Goal: Transaction & Acquisition: Register for event/course

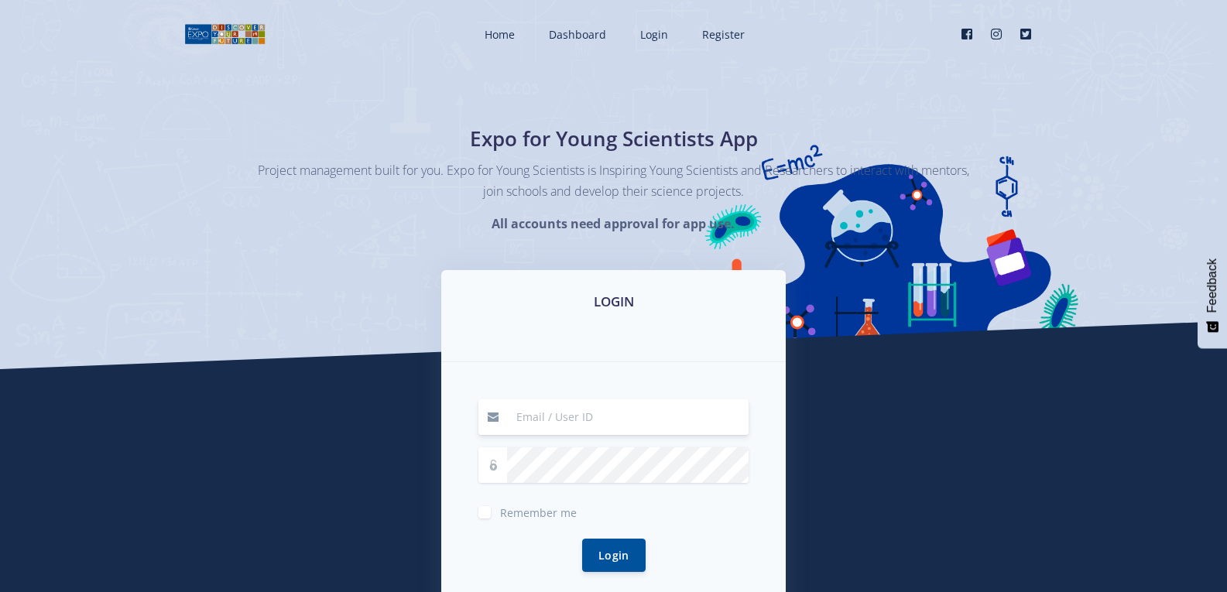
click at [560, 424] on input at bounding box center [628, 417] width 242 height 36
type input "[EMAIL_ADDRESS][DOMAIN_NAME]"
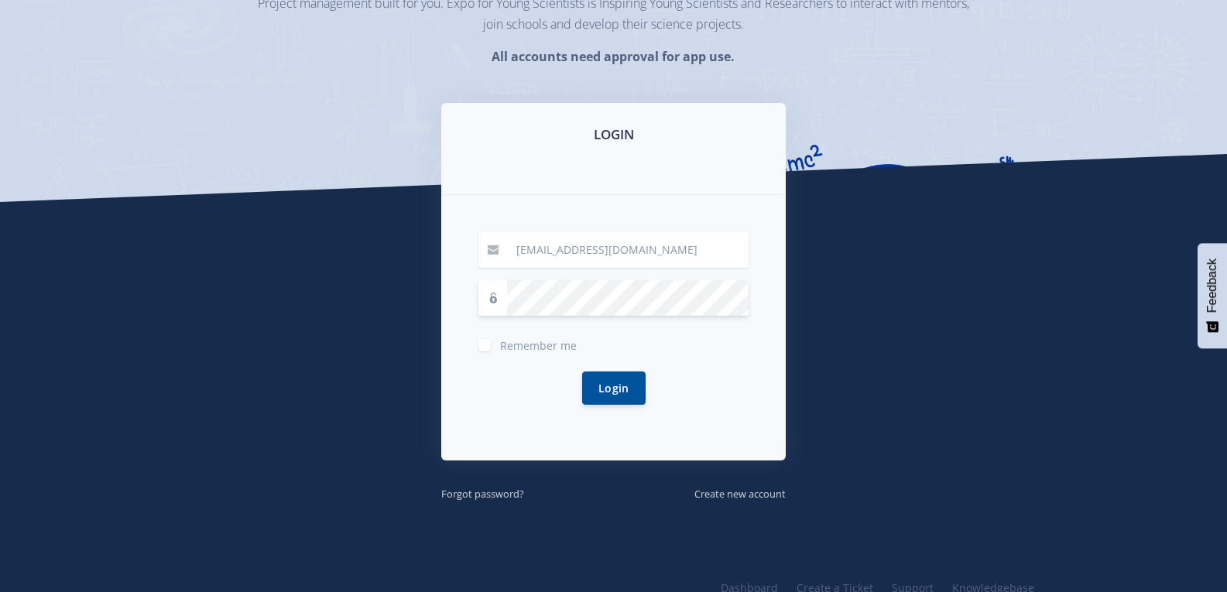
scroll to position [211, 0]
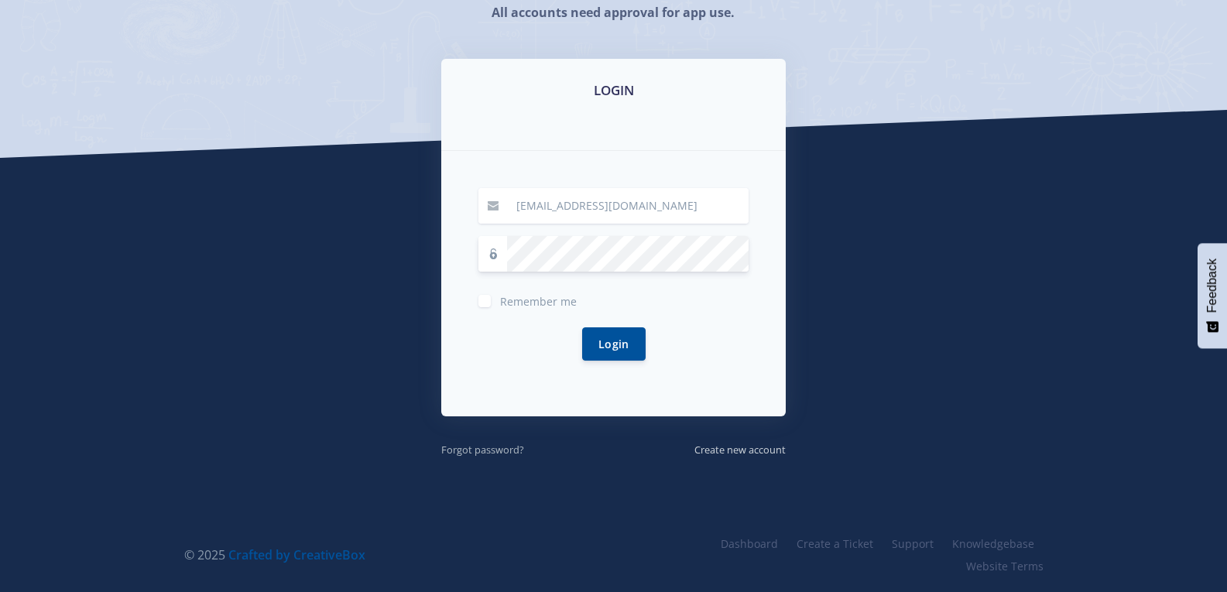
click at [480, 443] on small "Forgot password?" at bounding box center [482, 450] width 83 height 14
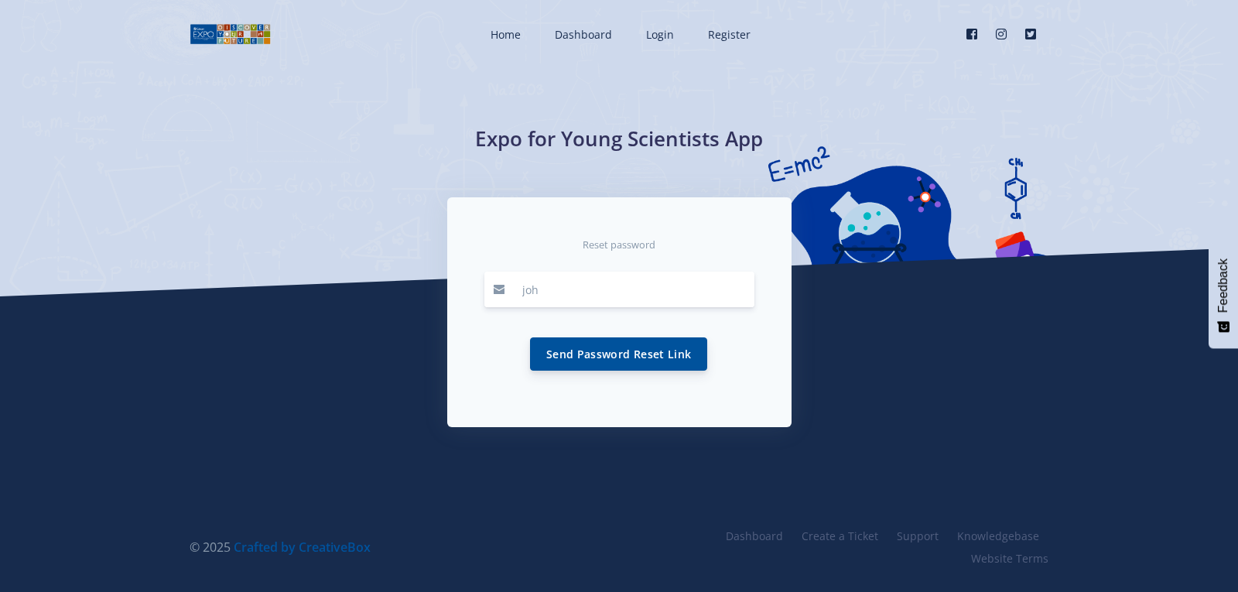
type input "[EMAIL_ADDRESS][DOMAIN_NAME]"
click at [594, 357] on button "Send Password Reset Link" at bounding box center [618, 353] width 177 height 33
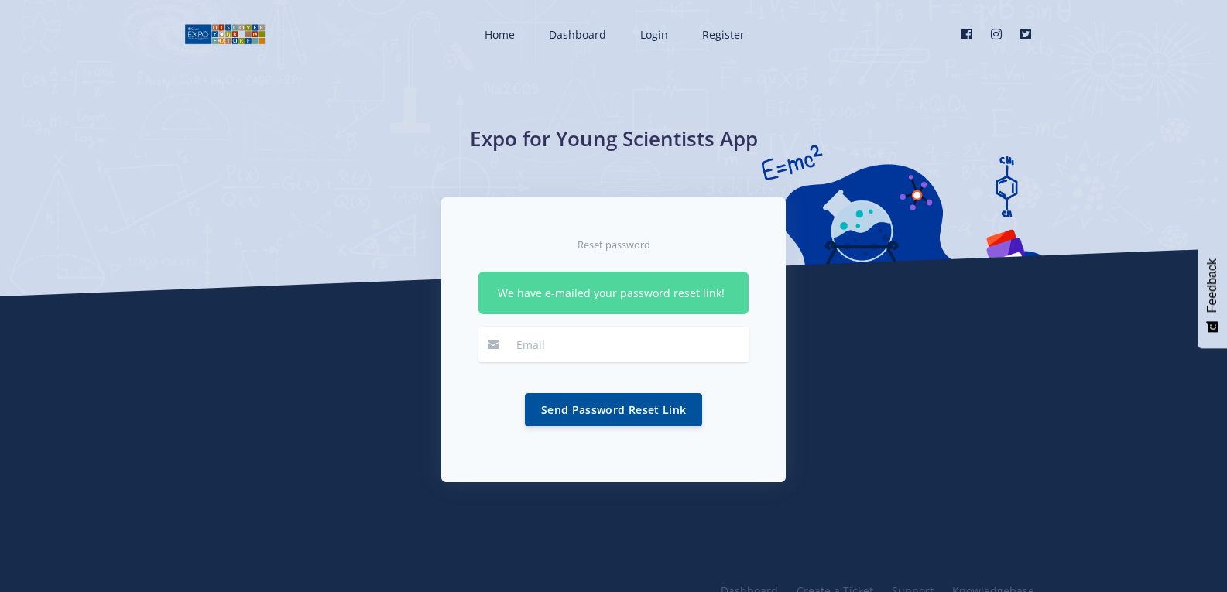
click at [845, 406] on div "Reset password We have e-mailed your password reset link! Send Password Reset L…" at bounding box center [614, 351] width 882 height 308
click at [812, 348] on div "Reset password We have e-mailed your password reset link! Send Password Reset L…" at bounding box center [614, 351] width 882 height 308
click at [744, 459] on div "Reset password We have e-mailed your password reset link! Send Password Reset L…" at bounding box center [613, 339] width 344 height 285
click at [858, 436] on div "Reset password We have e-mailed your password reset link! Send Password Reset L…" at bounding box center [614, 351] width 882 height 308
click at [647, 26] on link "Login" at bounding box center [653, 34] width 56 height 41
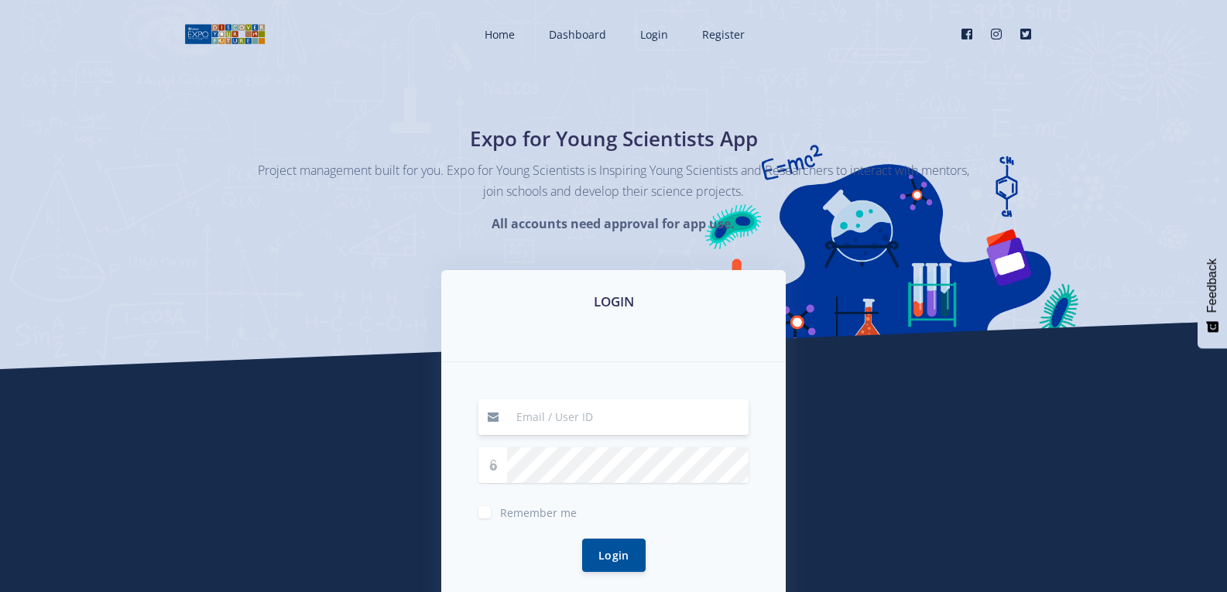
click at [554, 423] on input at bounding box center [628, 417] width 242 height 36
type input "johan1.delarey@gmail.com"
click at [582, 539] on button "Login" at bounding box center [613, 555] width 63 height 33
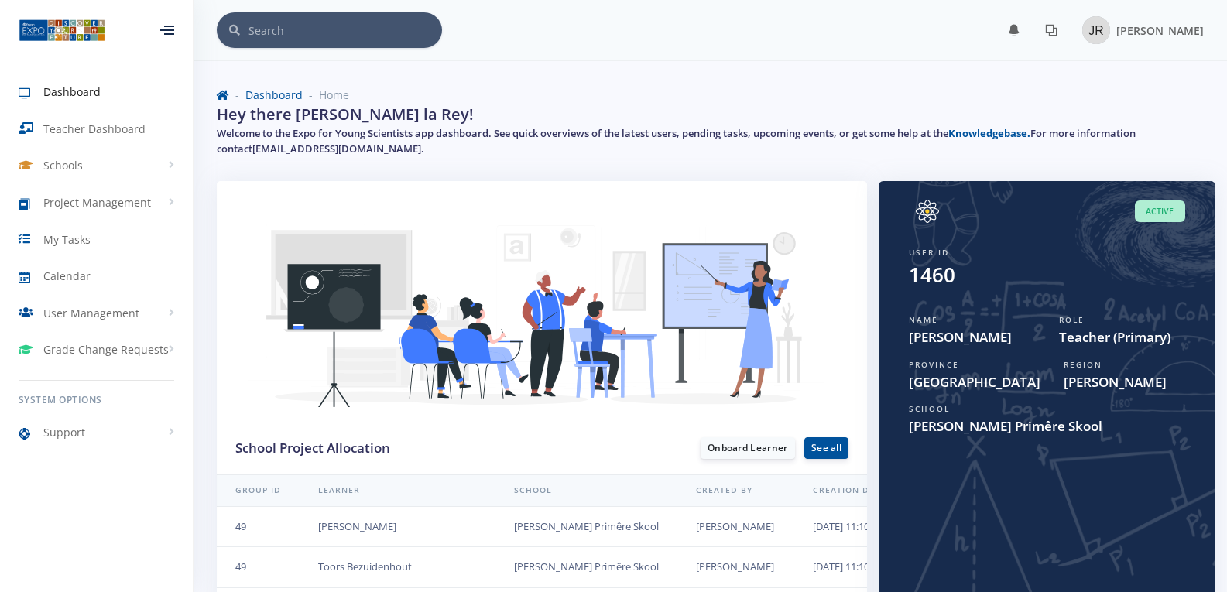
scroll to position [12, 12]
click at [824, 178] on div "Dashboard Home Hey there Johan De la Rey! Welcome to the Expo for Young Scienti…" at bounding box center [710, 124] width 1010 height 113
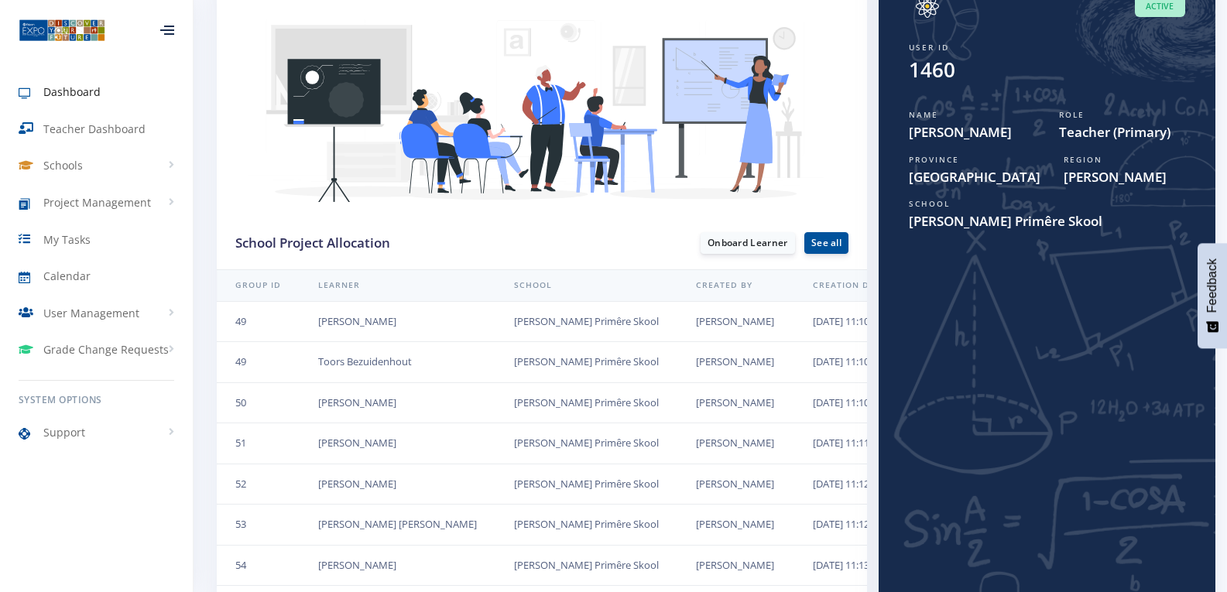
scroll to position [232, 0]
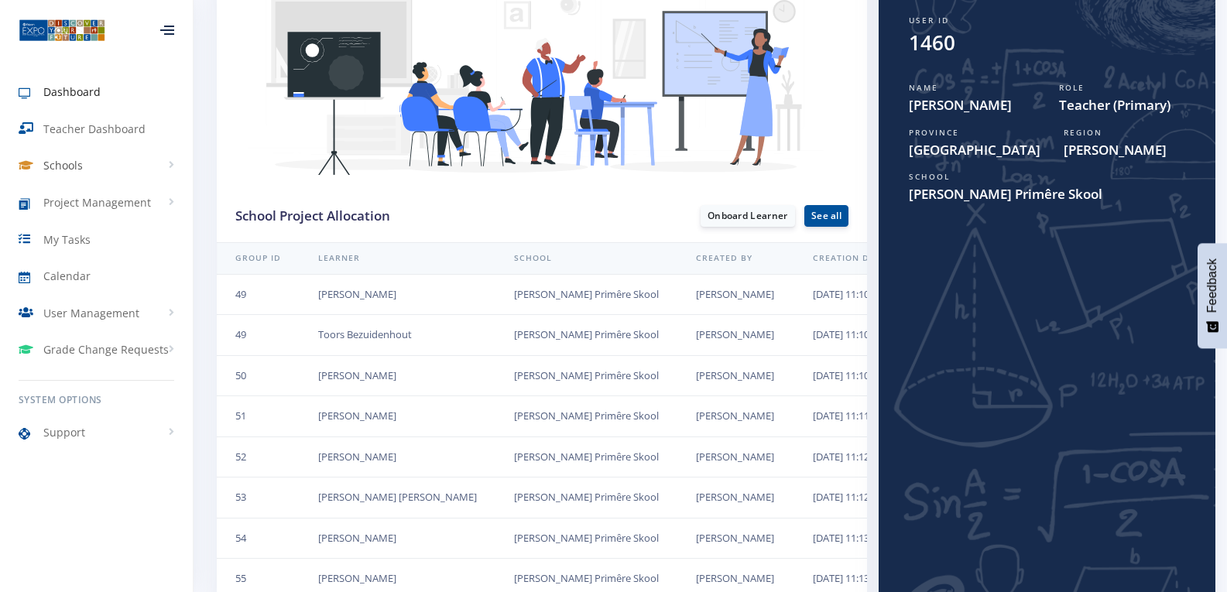
click at [74, 163] on span "Schools" at bounding box center [62, 165] width 39 height 16
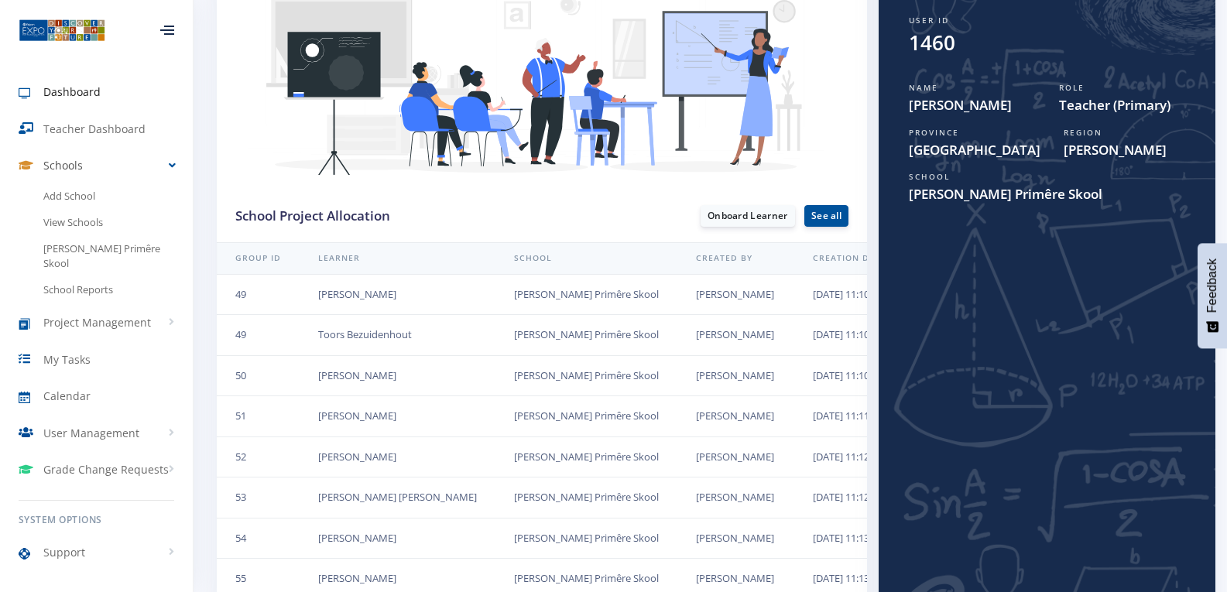
click at [75, 159] on span "Schools" at bounding box center [62, 165] width 39 height 16
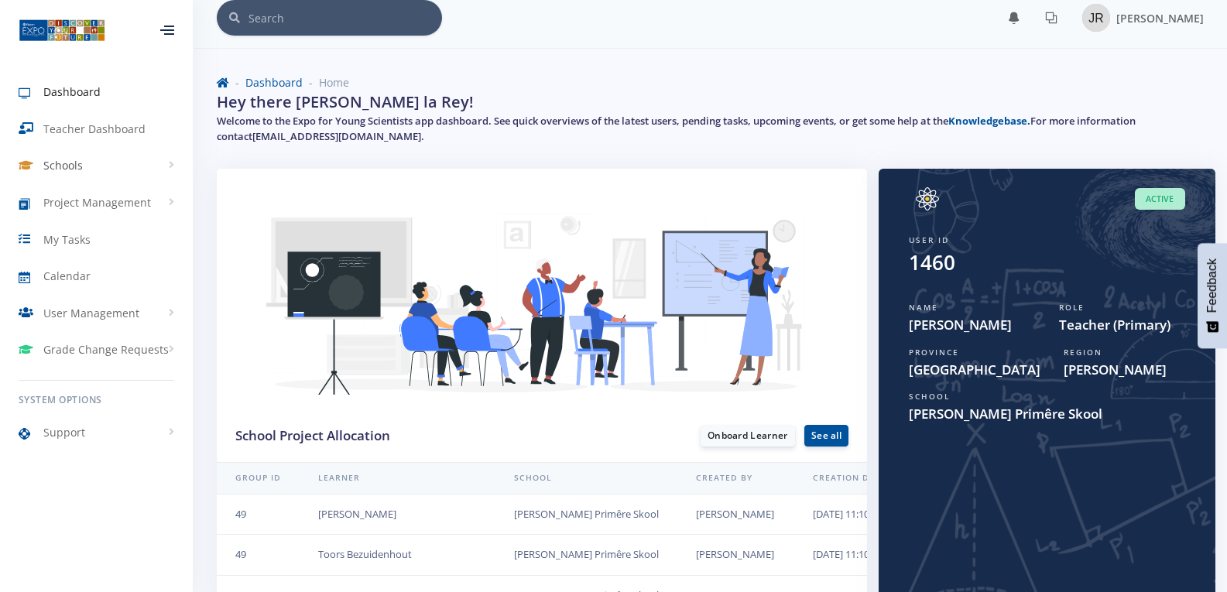
scroll to position [0, 0]
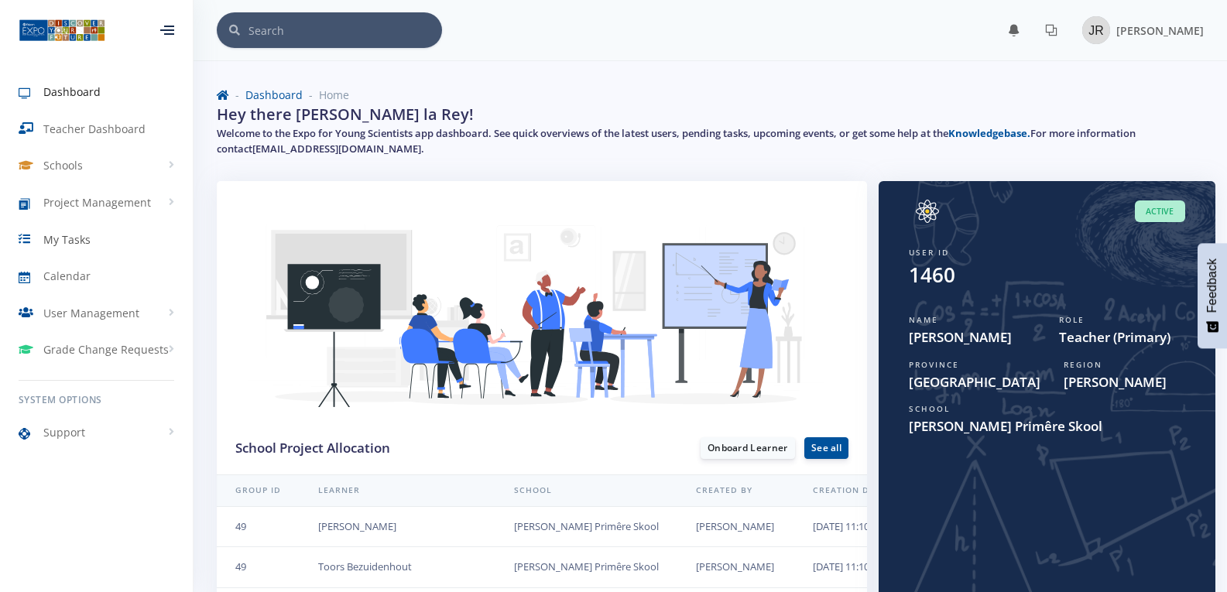
click at [62, 235] on span "My Tasks" at bounding box center [66, 239] width 47 height 16
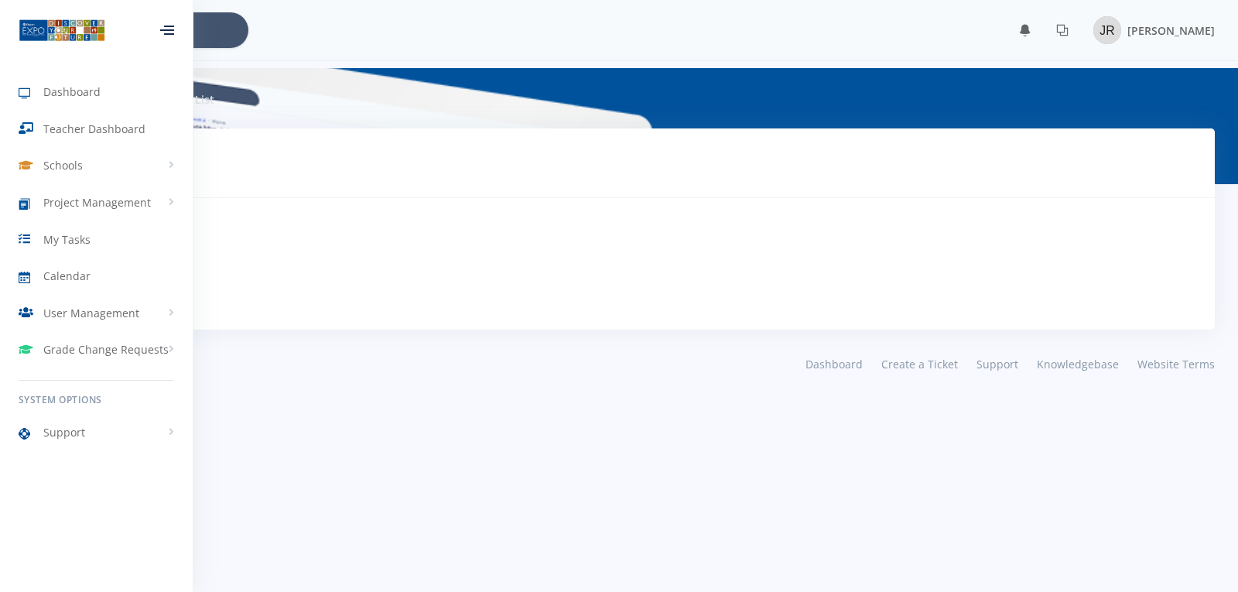
scroll to position [12, 12]
click at [102, 200] on span "Project Management" at bounding box center [97, 202] width 108 height 16
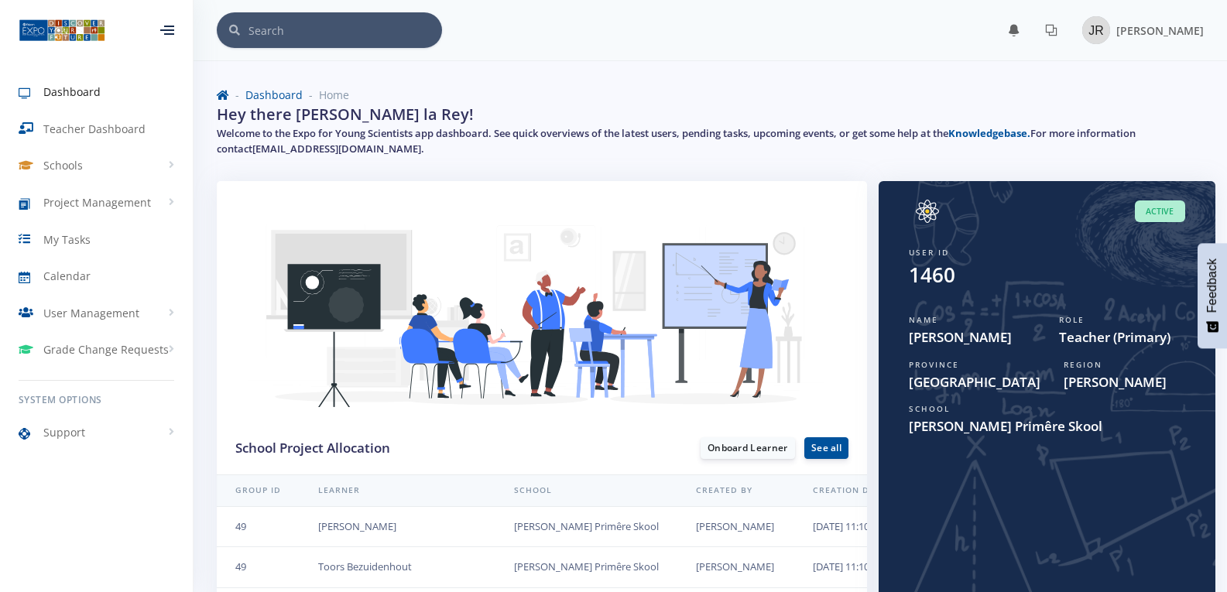
scroll to position [12, 12]
click at [1095, 27] on img at bounding box center [1096, 30] width 28 height 28
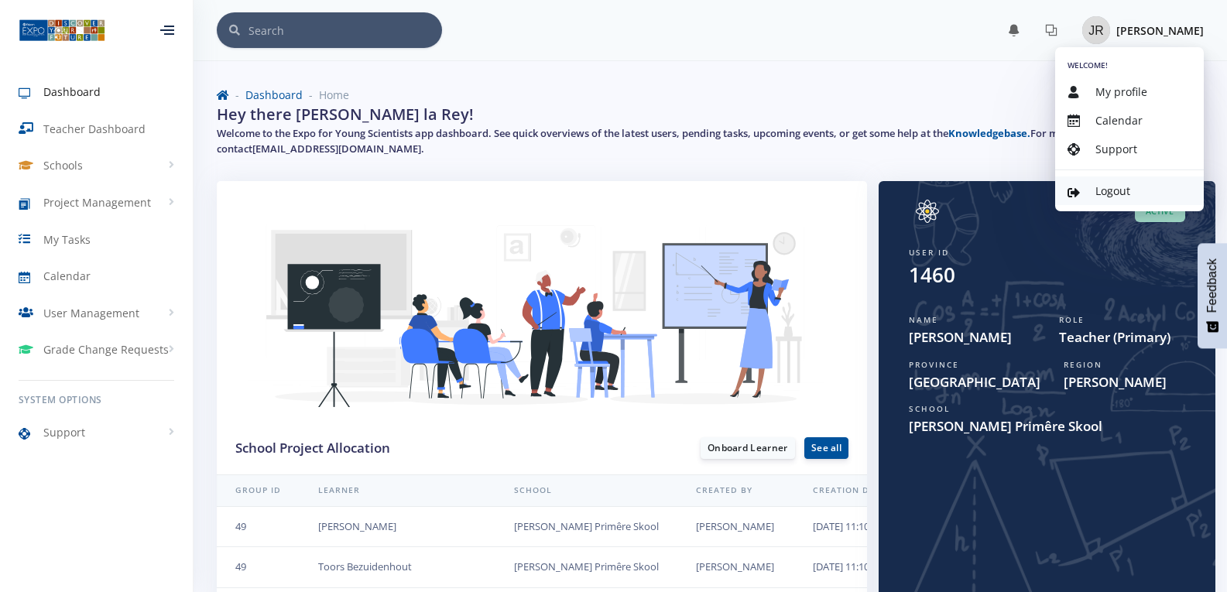
click at [1104, 185] on span "Logout" at bounding box center [1112, 190] width 35 height 15
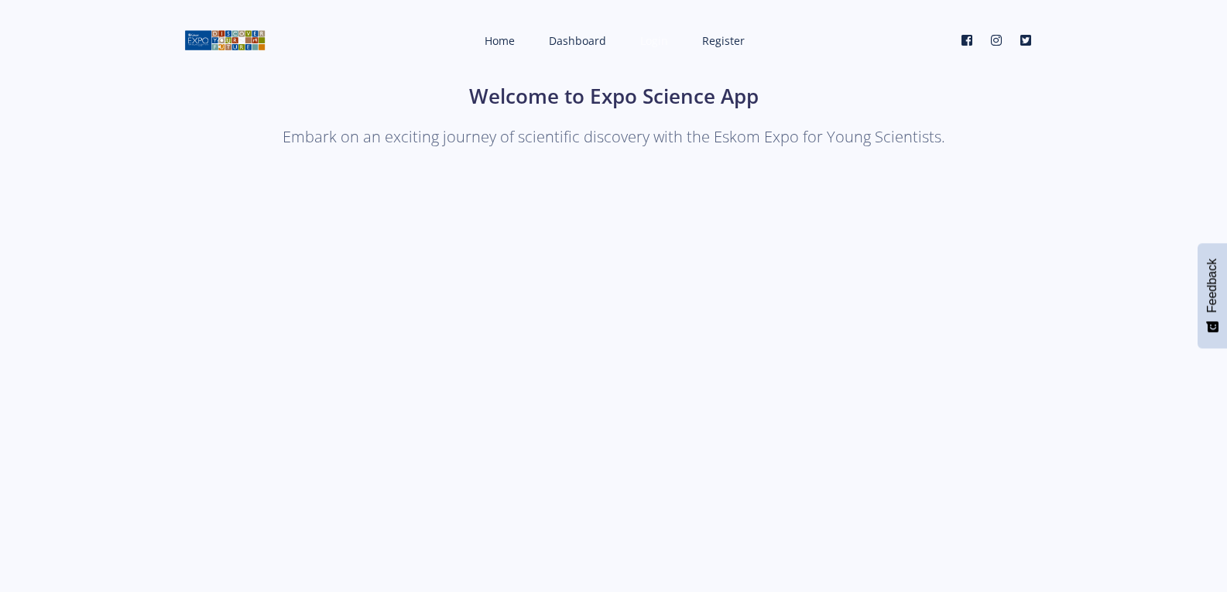
click at [661, 38] on span "Login" at bounding box center [654, 40] width 28 height 15
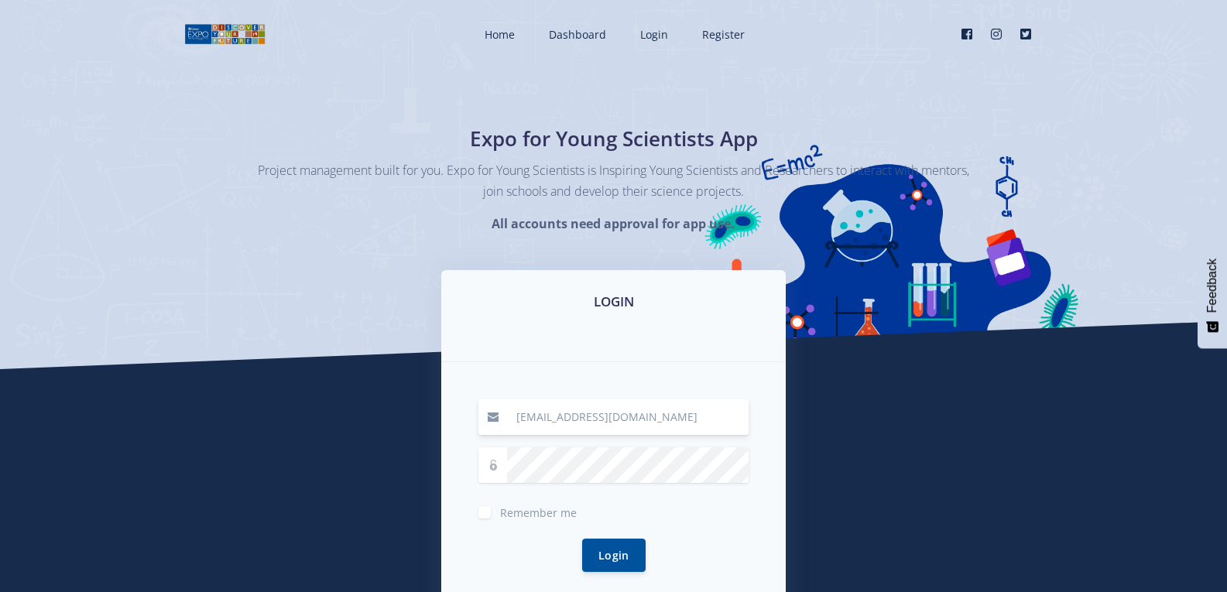
click at [669, 421] on input "[EMAIL_ADDRESS][DOMAIN_NAME]" at bounding box center [628, 417] width 242 height 36
type input "j"
type input "[EMAIL_ADDRESS][DOMAIN_NAME]"
click at [582, 539] on button "Login" at bounding box center [613, 555] width 63 height 33
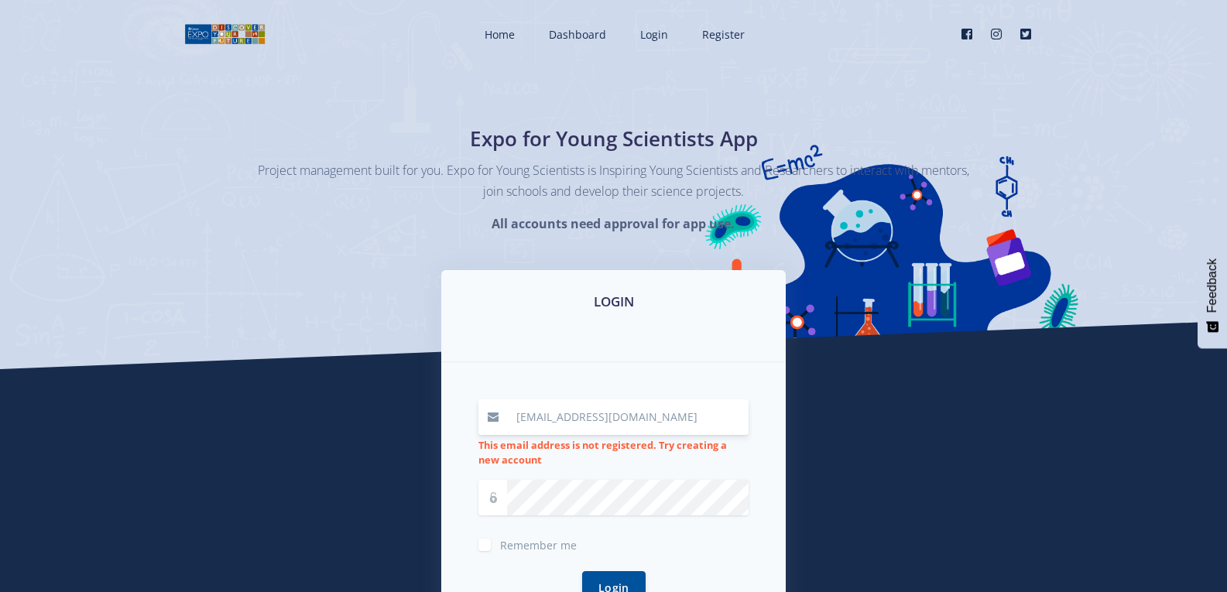
click at [664, 420] on input "[EMAIL_ADDRESS][DOMAIN_NAME]" at bounding box center [628, 417] width 242 height 36
type input "p"
type input "[EMAIL_ADDRESS][DOMAIN_NAME]"
click at [582, 571] on button "Login" at bounding box center [613, 587] width 63 height 33
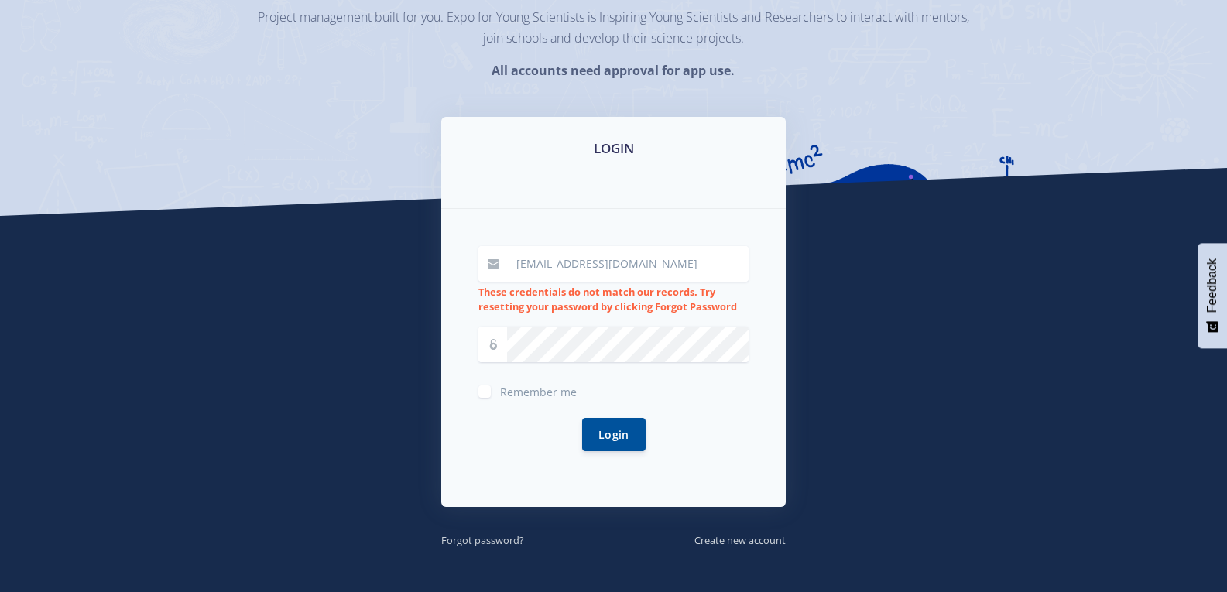
scroll to position [155, 0]
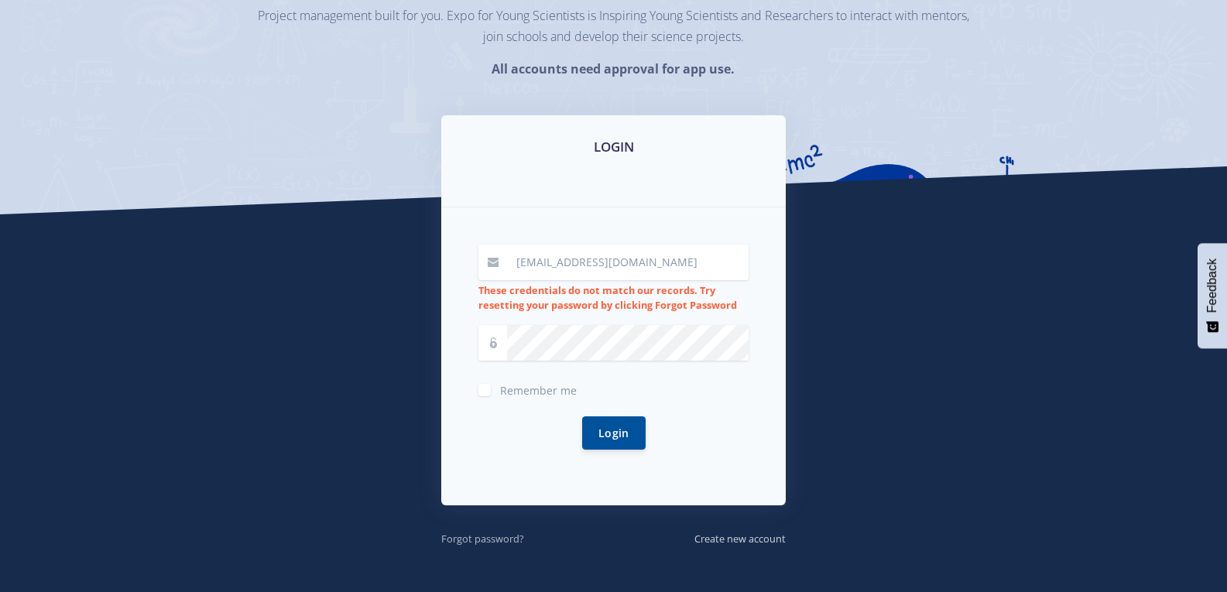
click at [487, 531] on link "Forgot password?" at bounding box center [482, 537] width 83 height 17
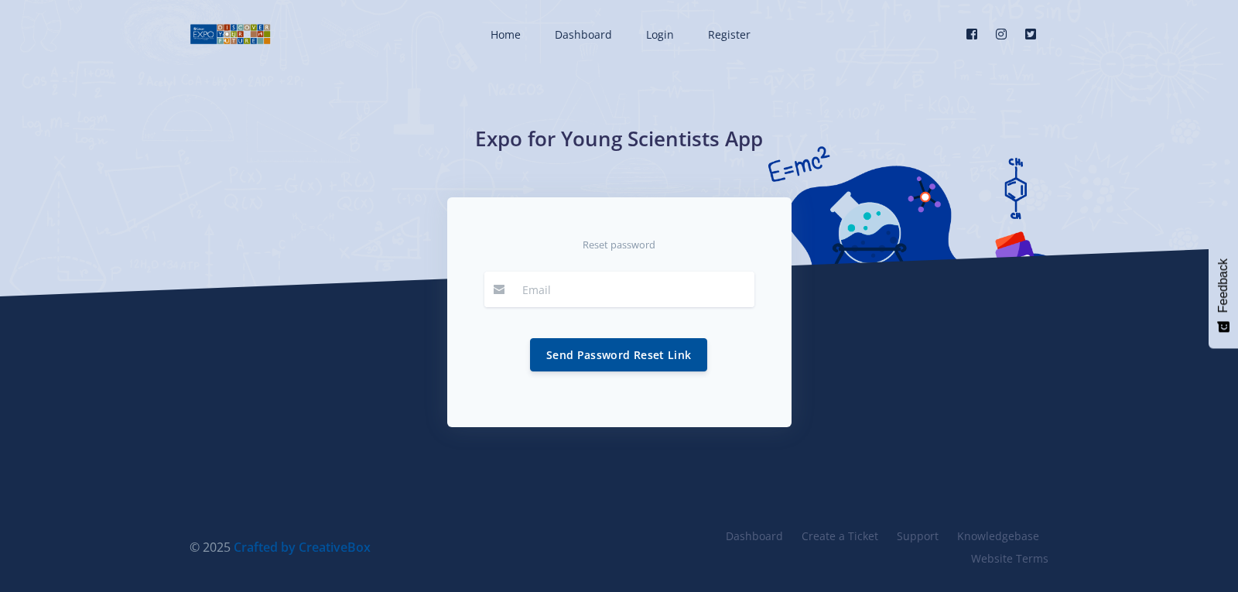
click at [561, 454] on div "Reset password Send Password Reset Link" at bounding box center [619, 342] width 882 height 290
click at [731, 34] on span "Register" at bounding box center [729, 34] width 43 height 15
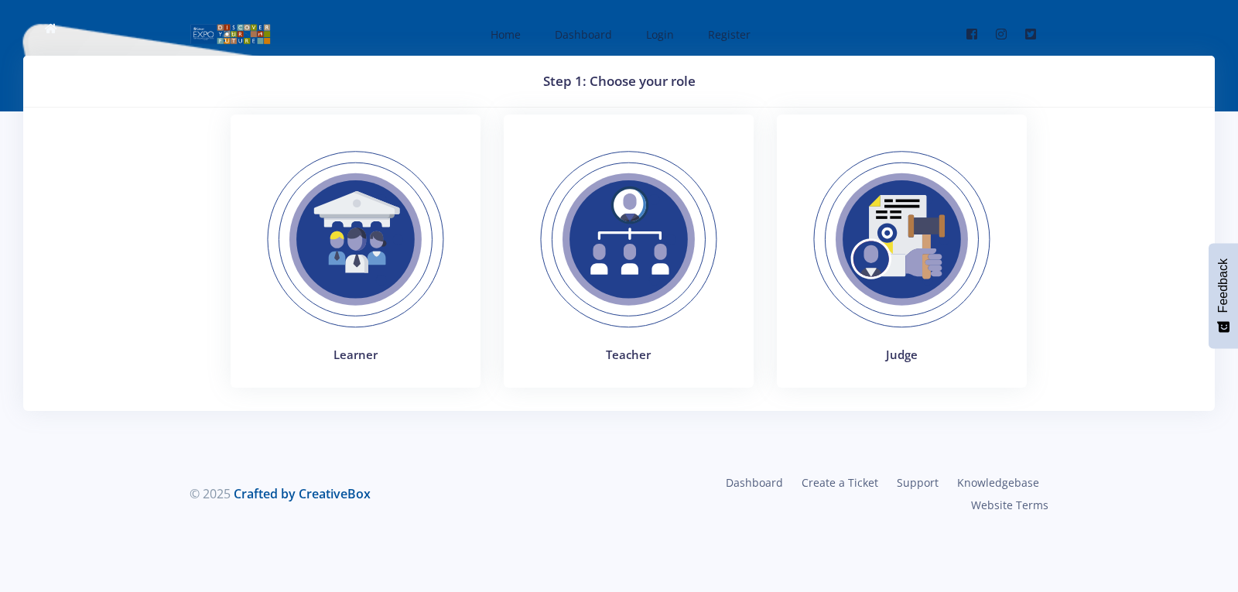
click at [346, 237] on img at bounding box center [355, 239] width 213 height 213
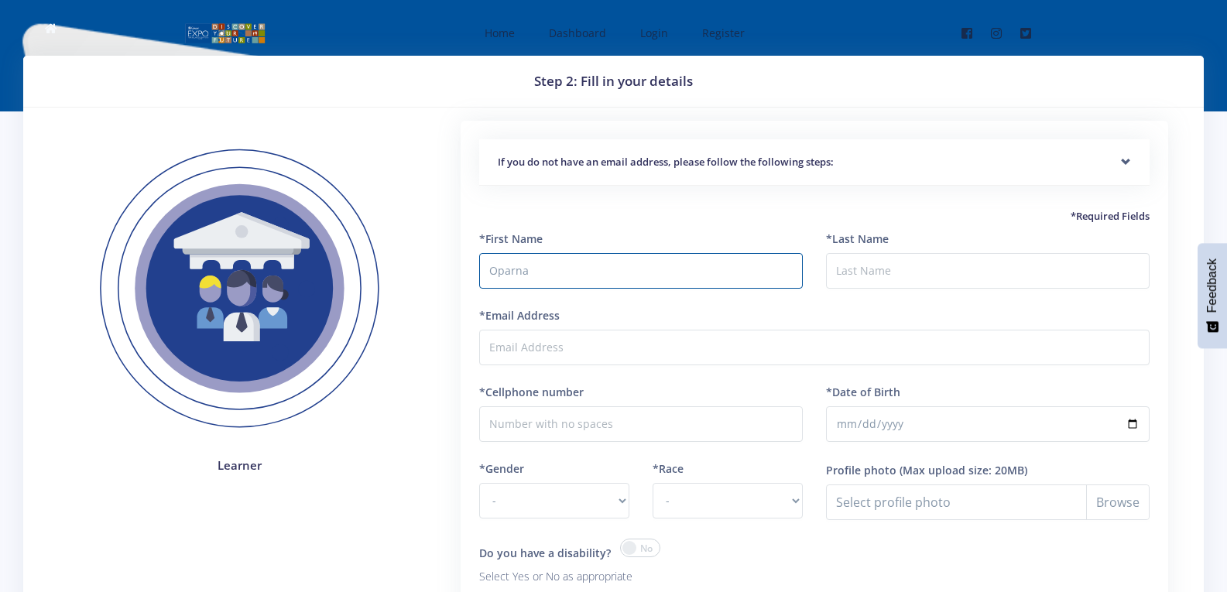
type input "Oparna"
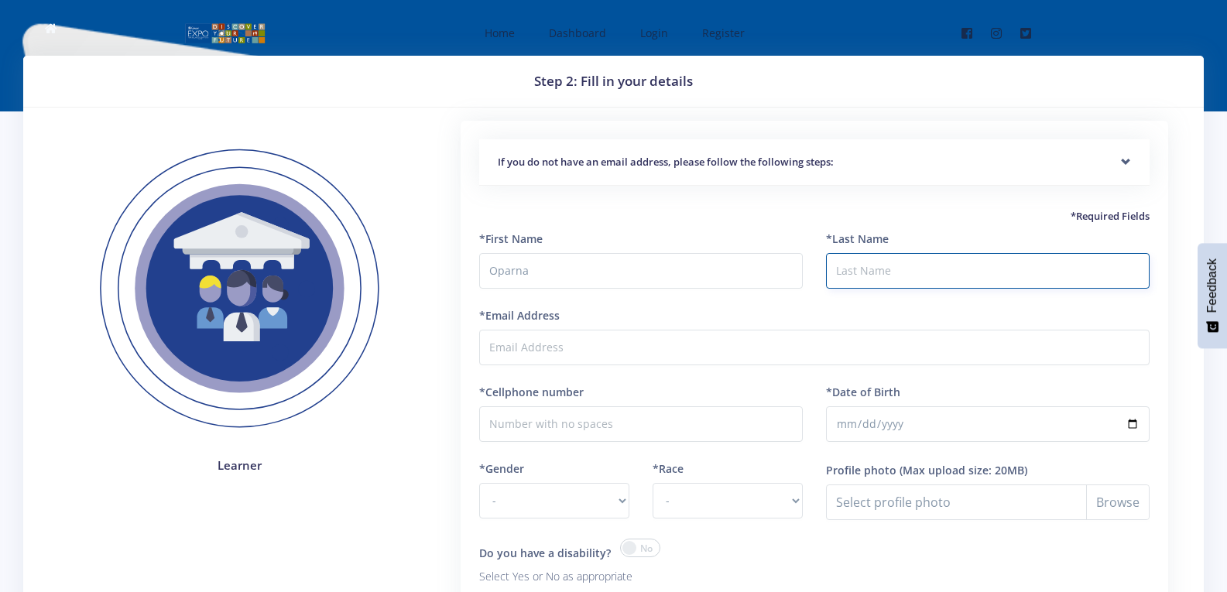
click at [881, 271] on input "*Last Name" at bounding box center [988, 271] width 324 height 36
type input "[PERSON_NAME]"
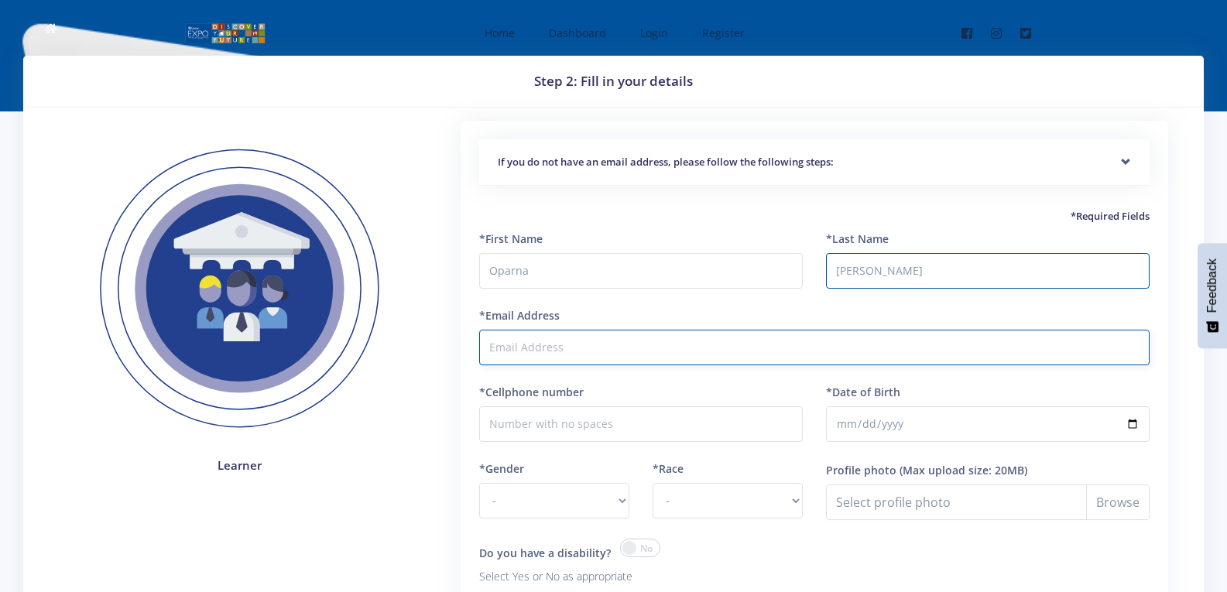
click at [631, 345] on input "*Email Address" at bounding box center [814, 348] width 670 height 36
type input "o"
type input "[EMAIL_ADDRESS][DOMAIN_NAME]"
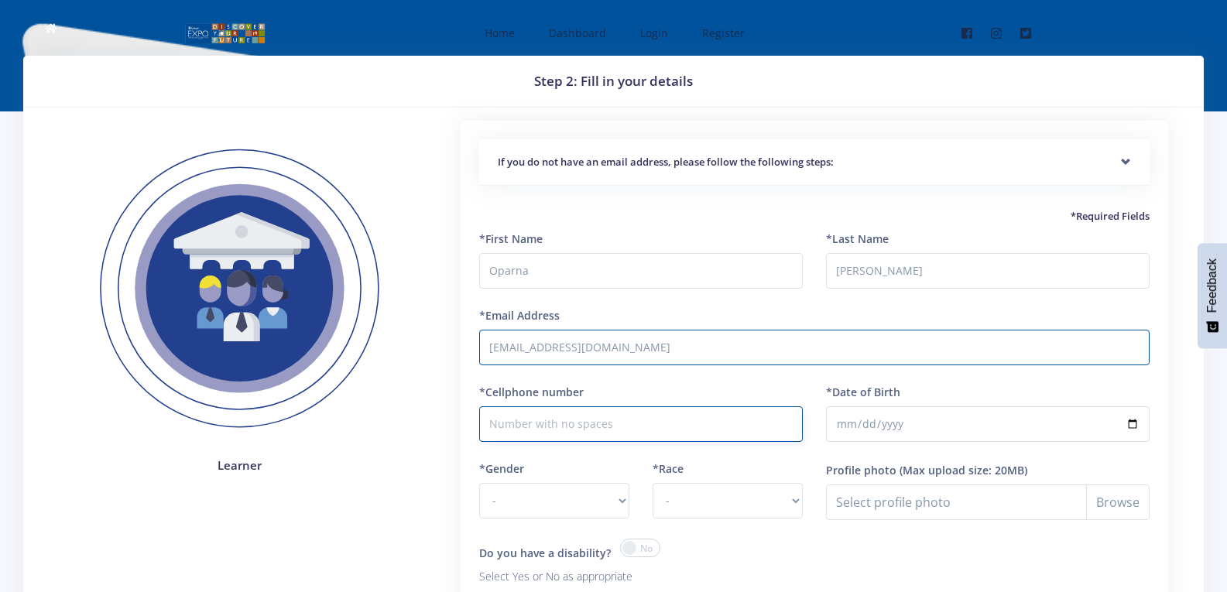
click at [779, 430] on input "*Cellphone number" at bounding box center [641, 424] width 324 height 36
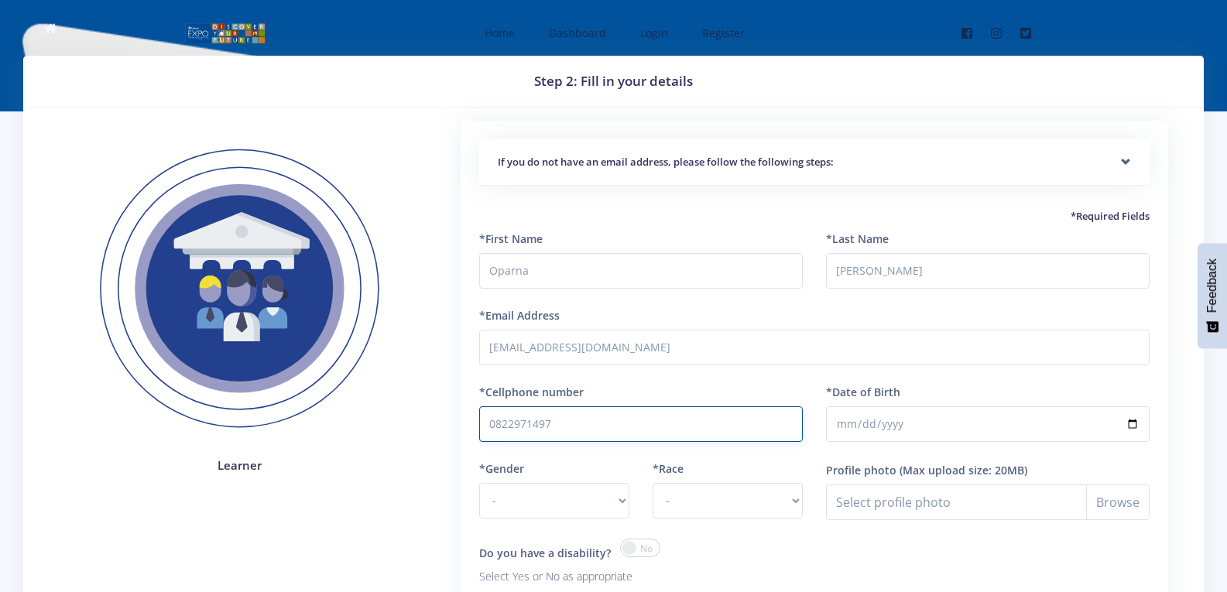
type input "0822971497"
click at [1067, 423] on input "*Date of Birth" at bounding box center [988, 424] width 324 height 36
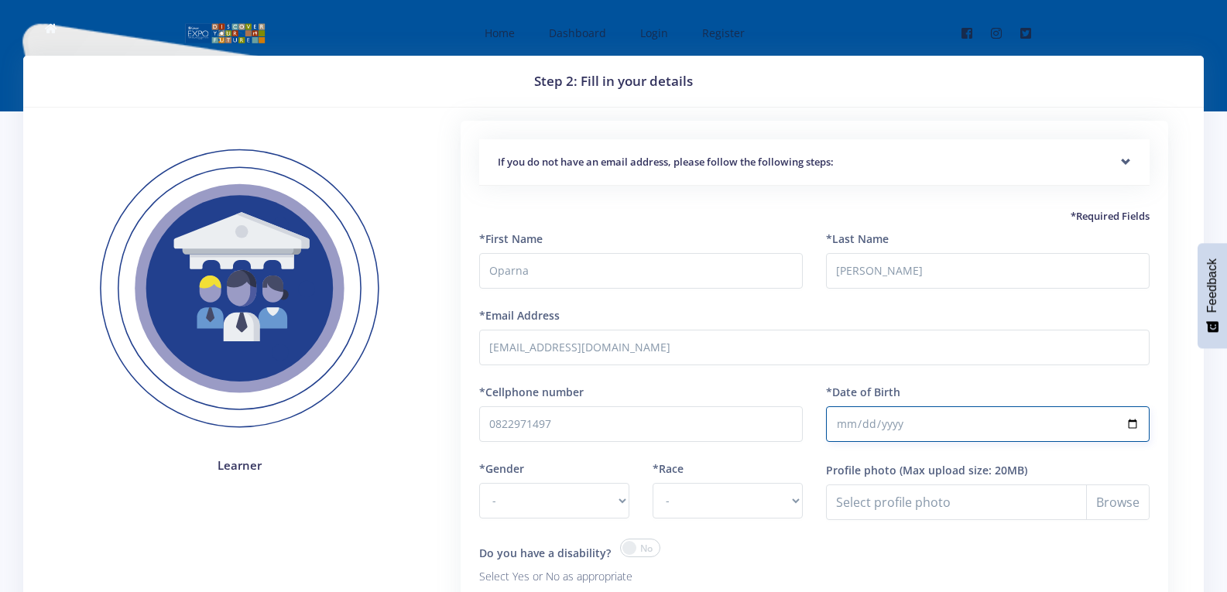
type input "[DATE]"
click at [619, 501] on select "- [DEMOGRAPHIC_DATA] [DEMOGRAPHIC_DATA]" at bounding box center [554, 501] width 150 height 36
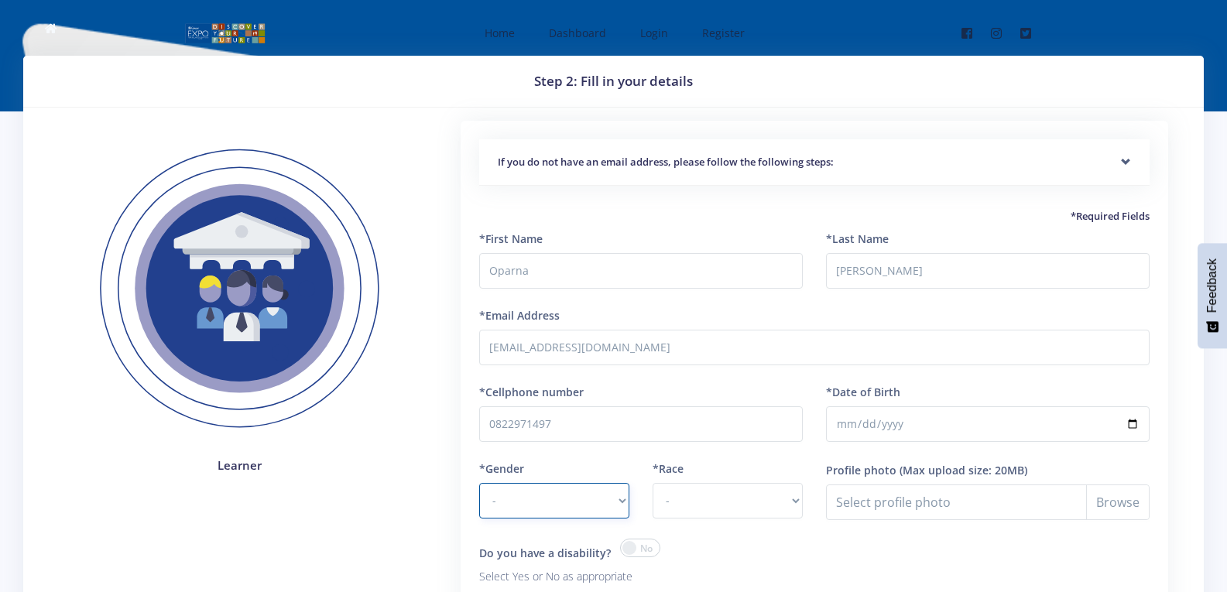
select select "F"
click at [479, 483] on select "- [DEMOGRAPHIC_DATA] [DEMOGRAPHIC_DATA]" at bounding box center [554, 501] width 150 height 36
click at [790, 497] on select "- [DEMOGRAPHIC_DATA] Coloured Indian White Other" at bounding box center [728, 501] width 150 height 36
select select "[DEMOGRAPHIC_DATA]"
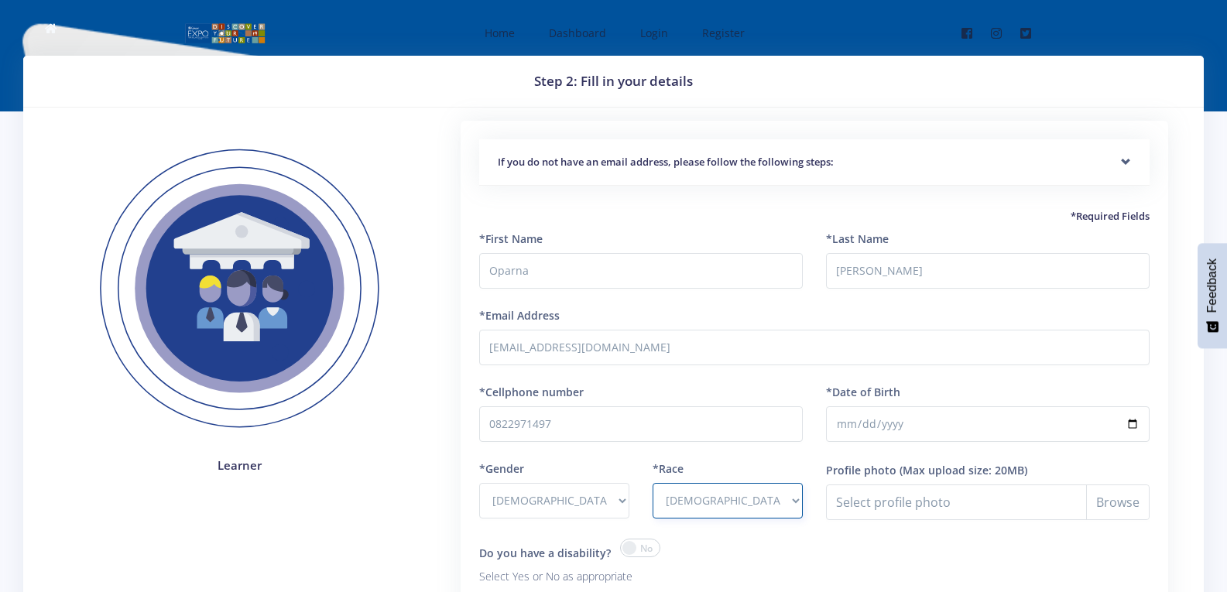
click at [653, 483] on select "- [DEMOGRAPHIC_DATA] Coloured Indian White Other" at bounding box center [728, 501] width 150 height 36
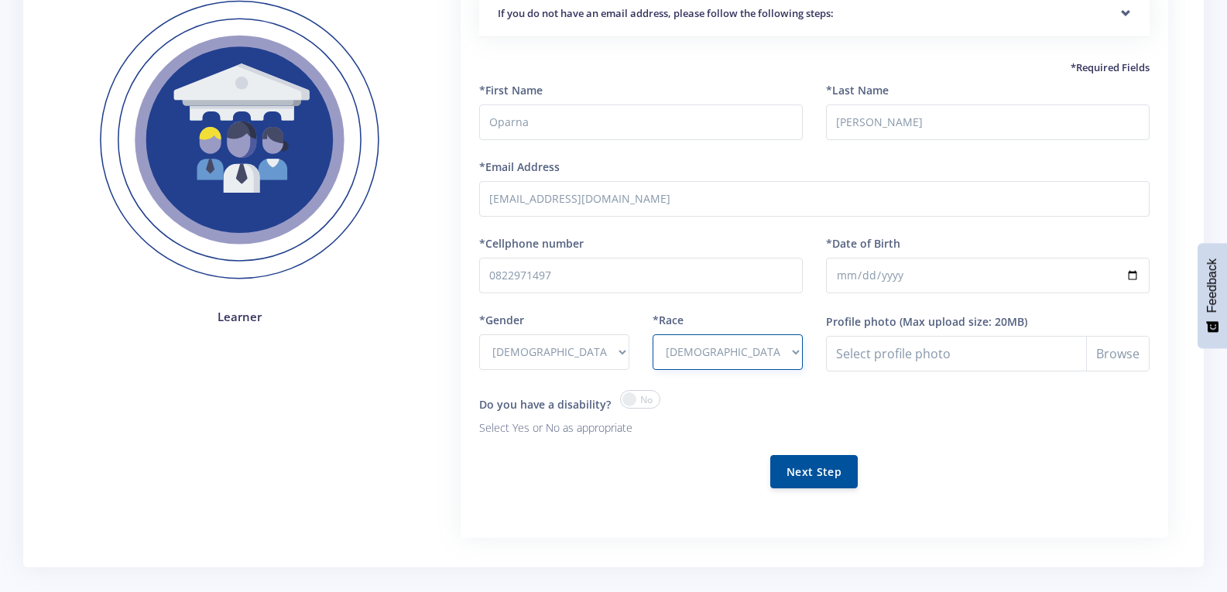
scroll to position [155, 0]
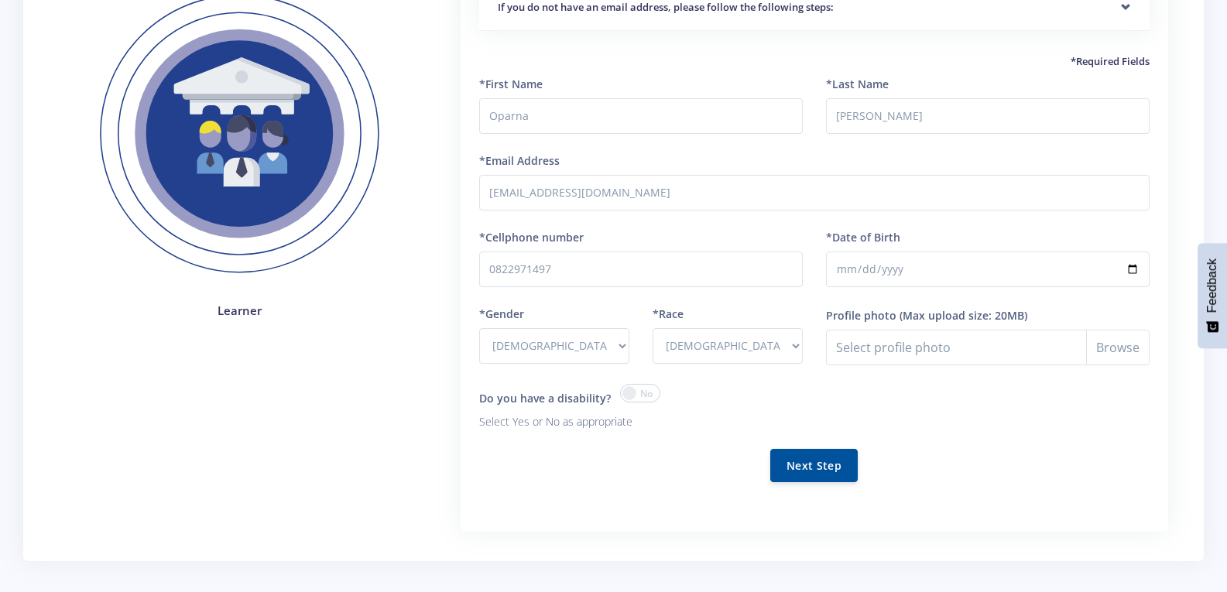
click at [626, 394] on span at bounding box center [640, 393] width 40 height 19
click at [0, 0] on input "checkbox" at bounding box center [0, 0] width 0 height 0
click at [797, 474] on button "Next Step" at bounding box center [813, 476] width 87 height 33
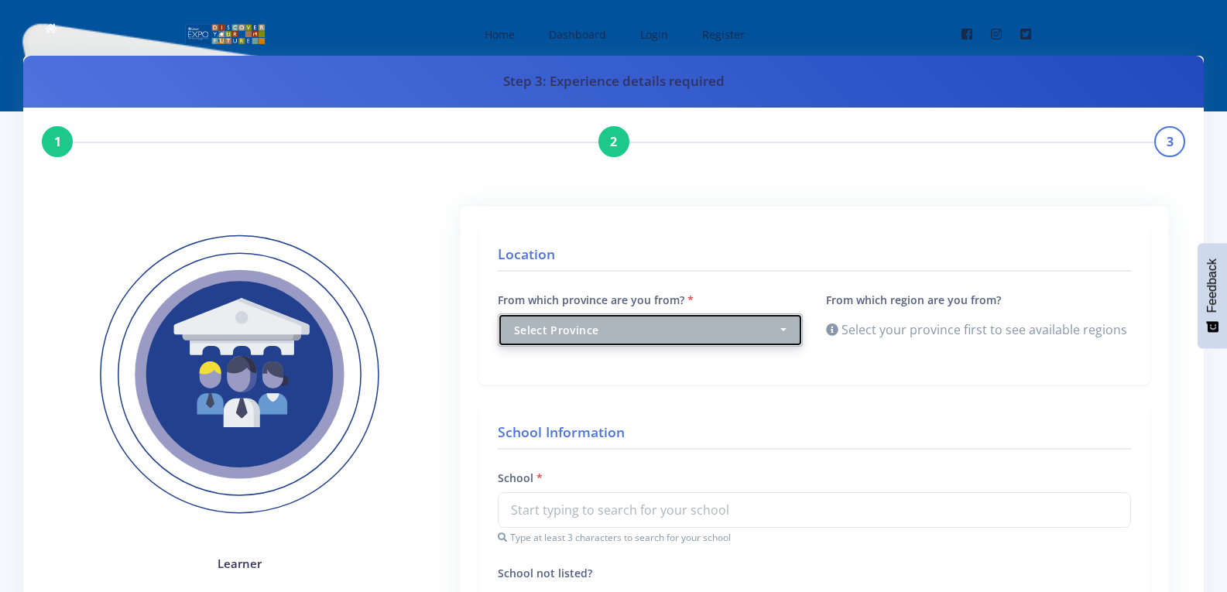
click at [786, 328] on button "Select Province" at bounding box center [650, 329] width 305 height 33
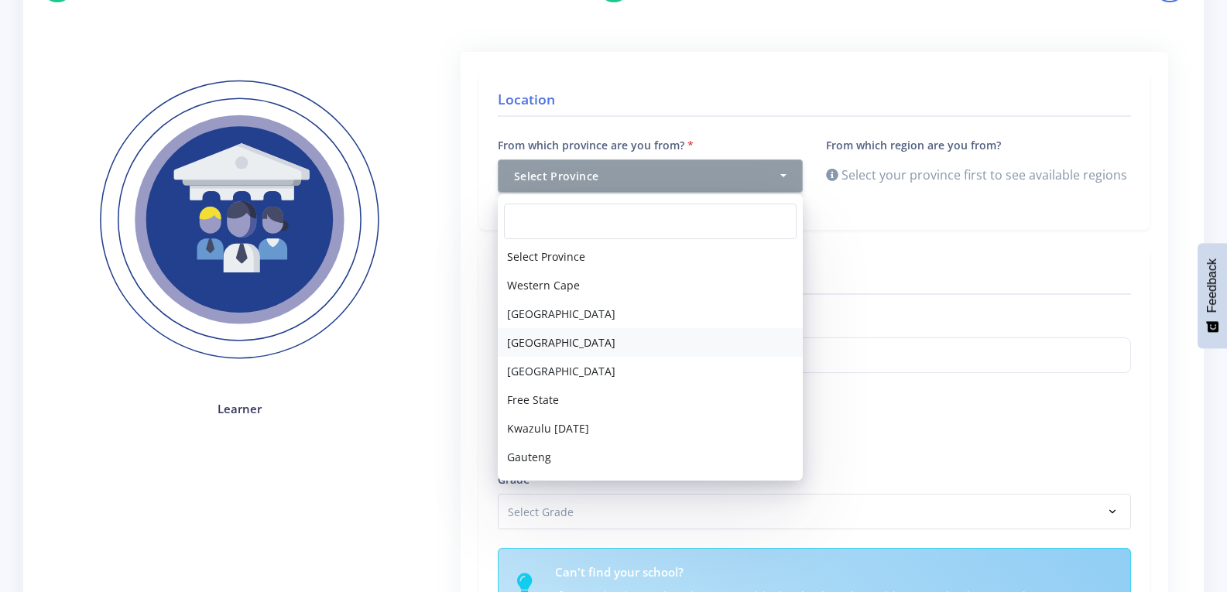
click at [552, 343] on span "Northern Cape" at bounding box center [561, 342] width 108 height 16
select select "3"
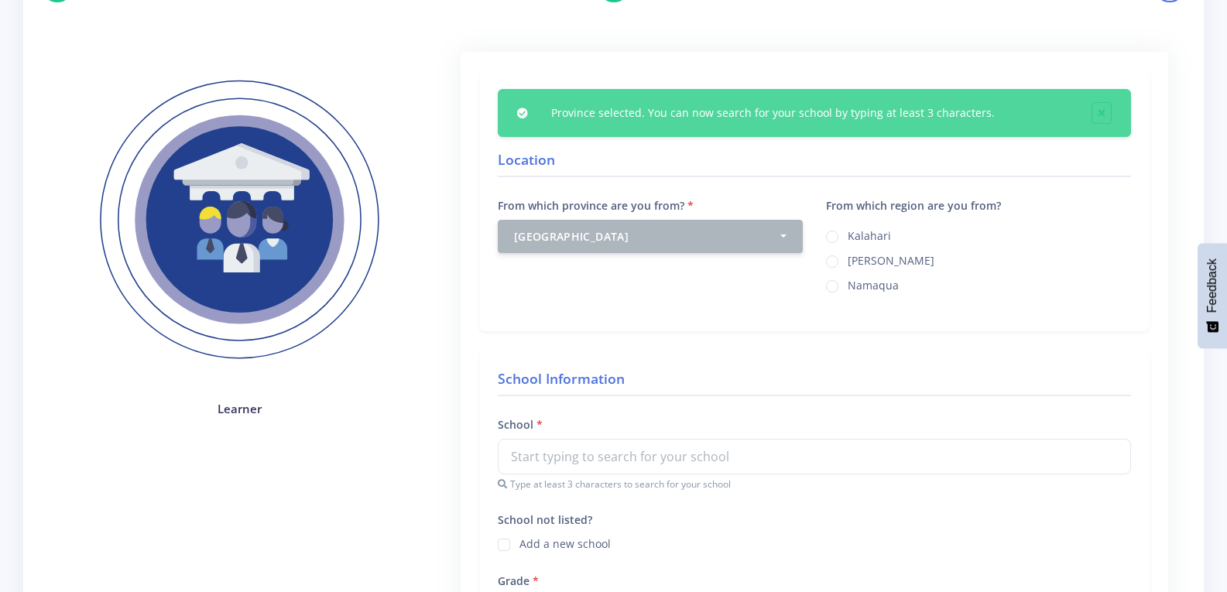
click at [848, 260] on label "Kimberley" at bounding box center [891, 258] width 87 height 12
click at [848, 260] on input "Kimberley" at bounding box center [853, 256] width 10 height 10
radio input "true"
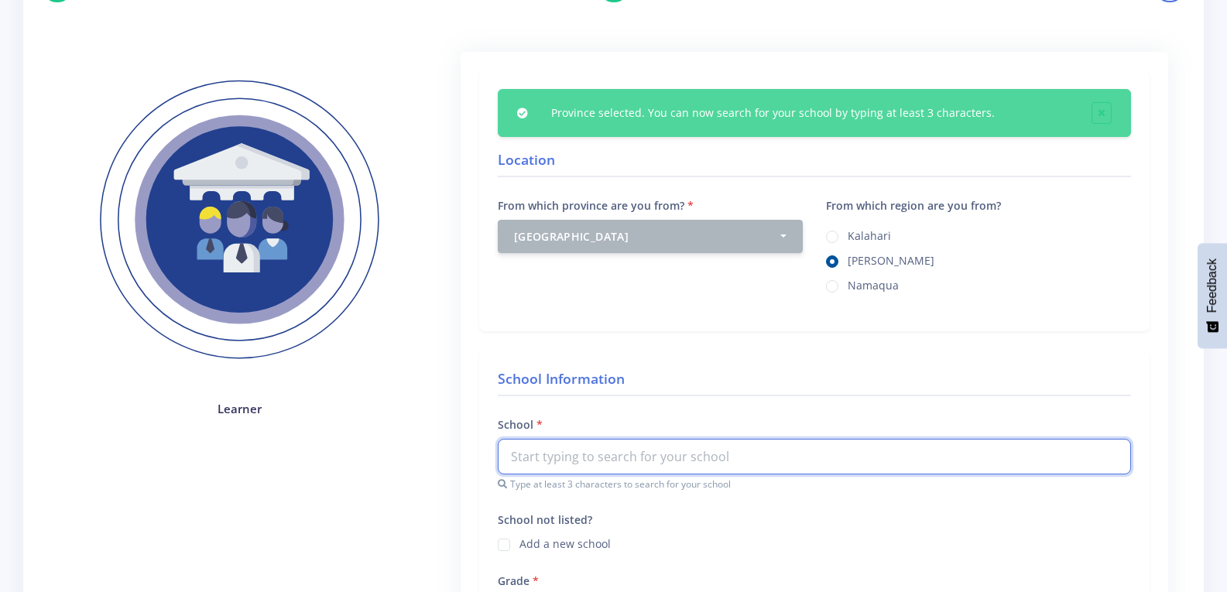
click at [567, 461] on input "text" at bounding box center [814, 457] width 633 height 36
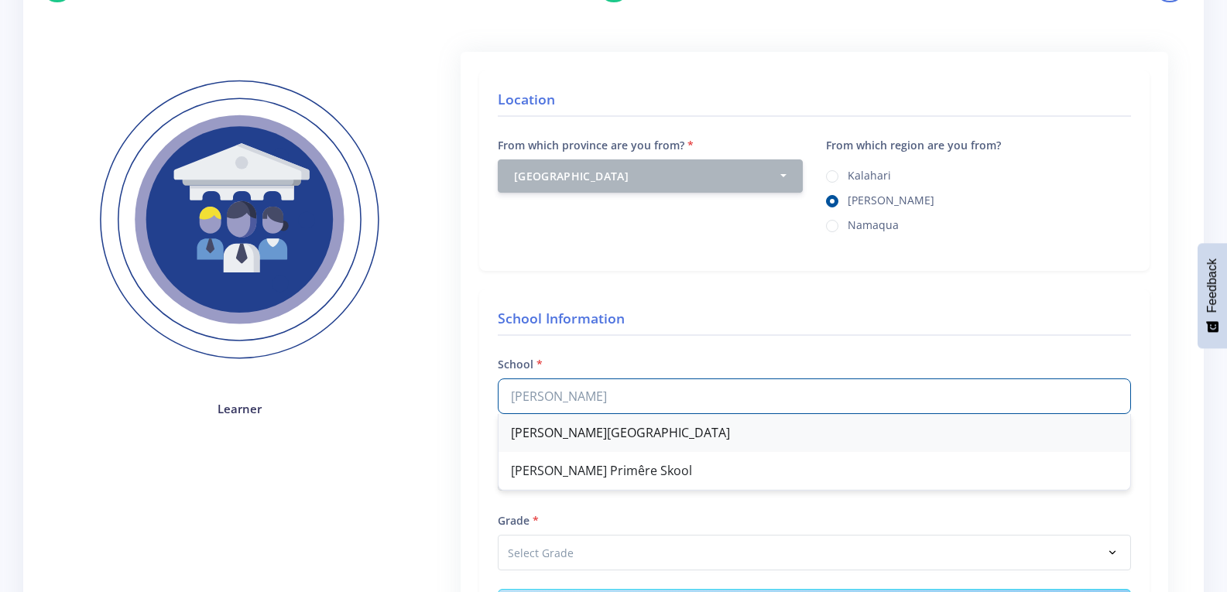
click at [584, 430] on div "Newton Primary School" at bounding box center [814, 433] width 632 height 38
type input "Newton Primary School"
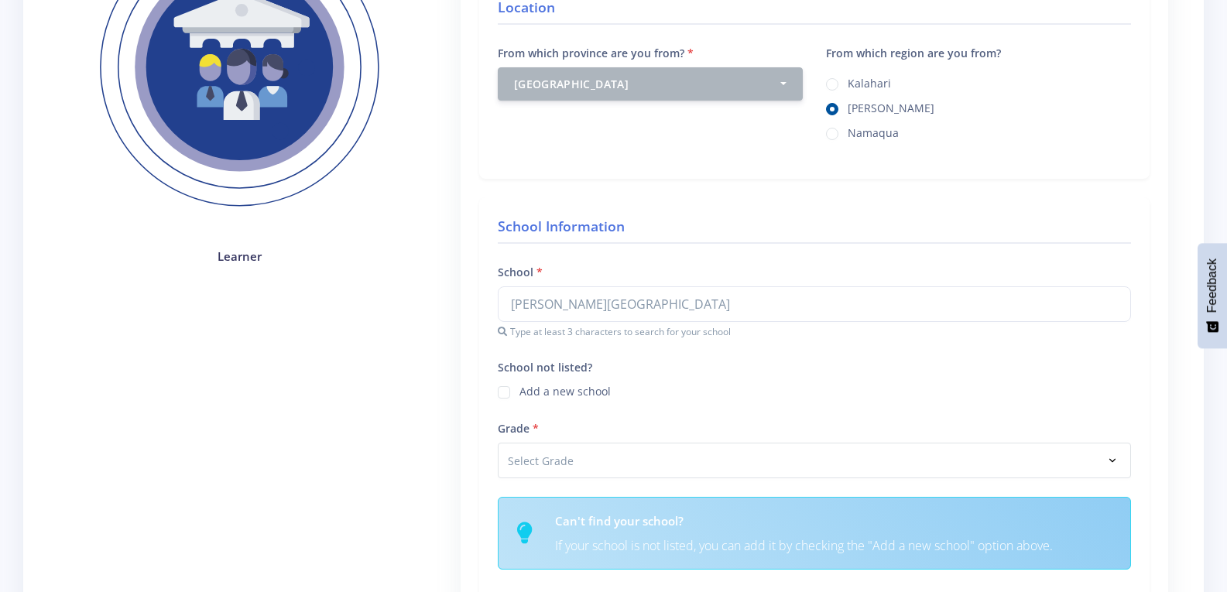
scroll to position [310, 0]
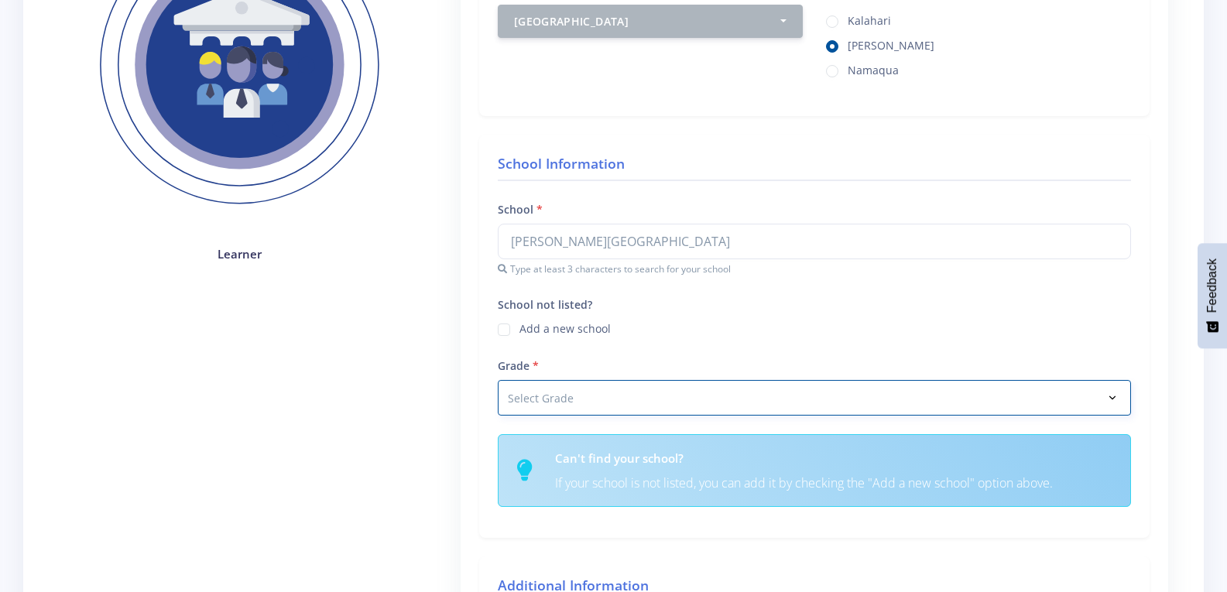
click at [1106, 454] on div "School Information School Newton Primary School Newton Primary School Newton Pr…" at bounding box center [814, 336] width 670 height 403
select select "Grade 7"
click at [498, 380] on select "Select Grade Grade 4 Grade 5 Grade 6 Grade 7" at bounding box center [814, 398] width 633 height 36
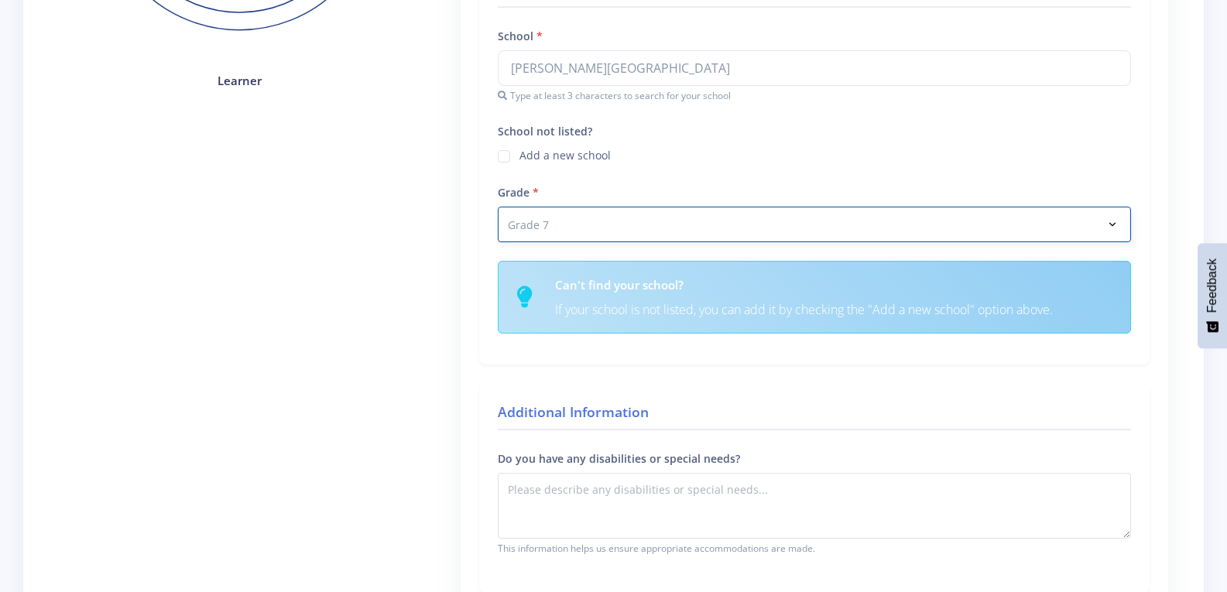
scroll to position [697, 0]
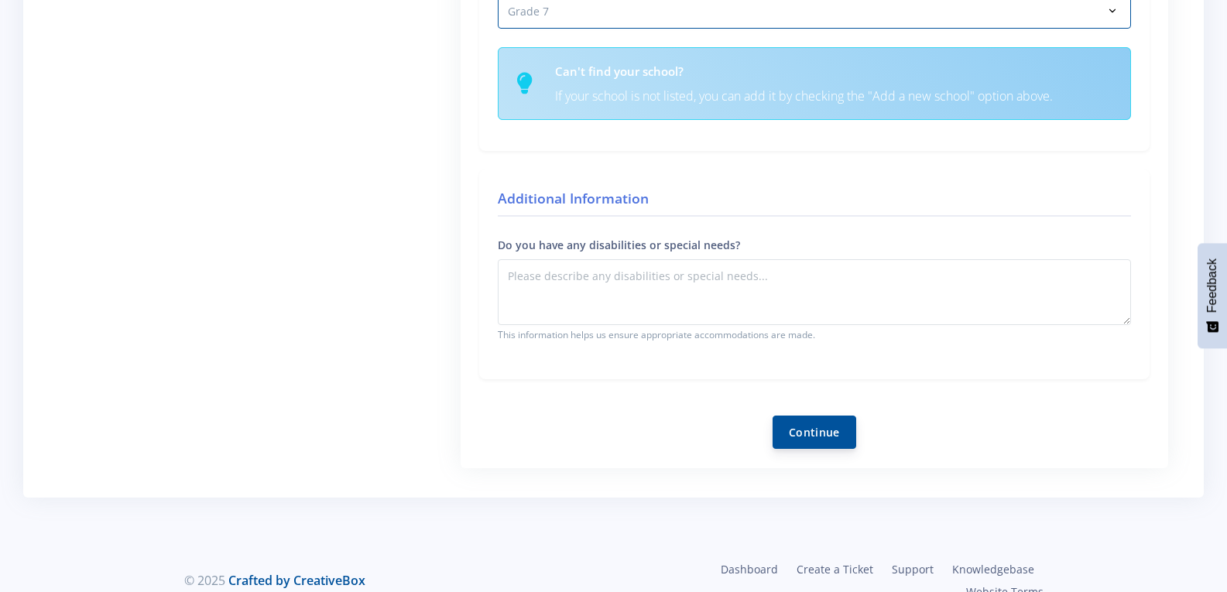
click at [803, 418] on button "Continue" at bounding box center [815, 432] width 84 height 33
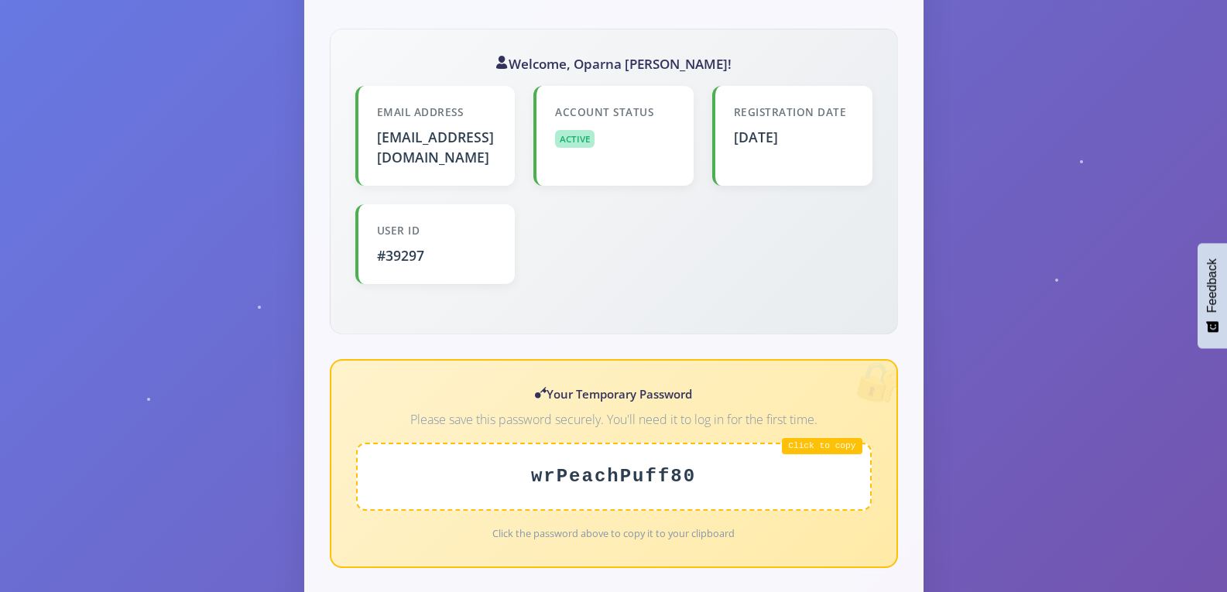
scroll to position [387, 0]
click at [824, 442] on div "wrPeachPuff80" at bounding box center [614, 476] width 516 height 68
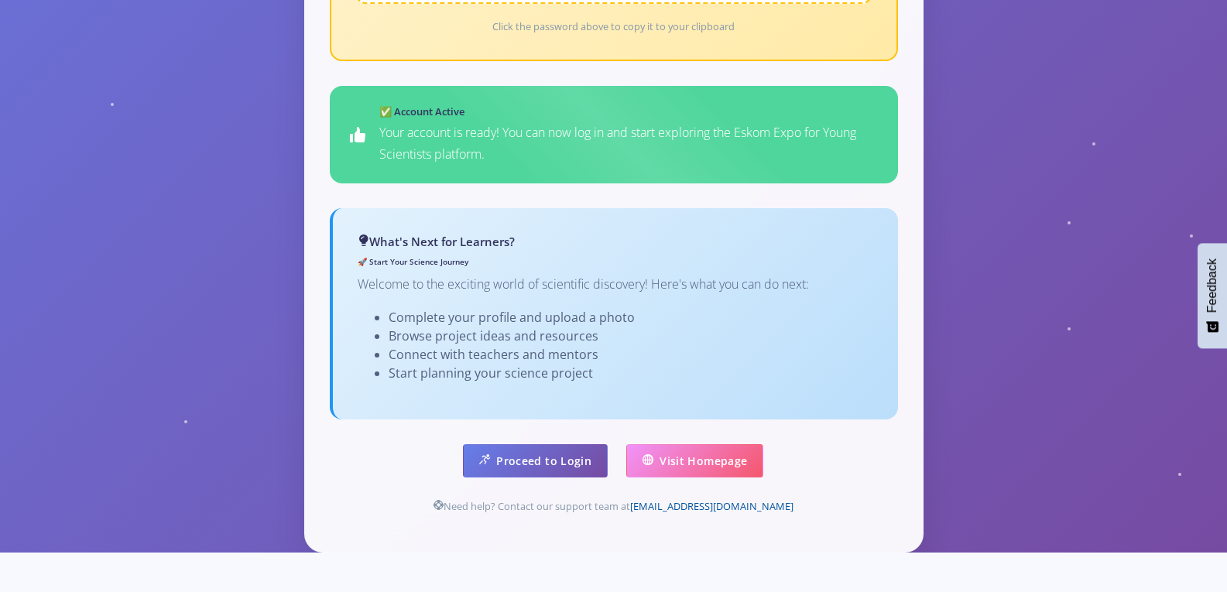
scroll to position [930, 0]
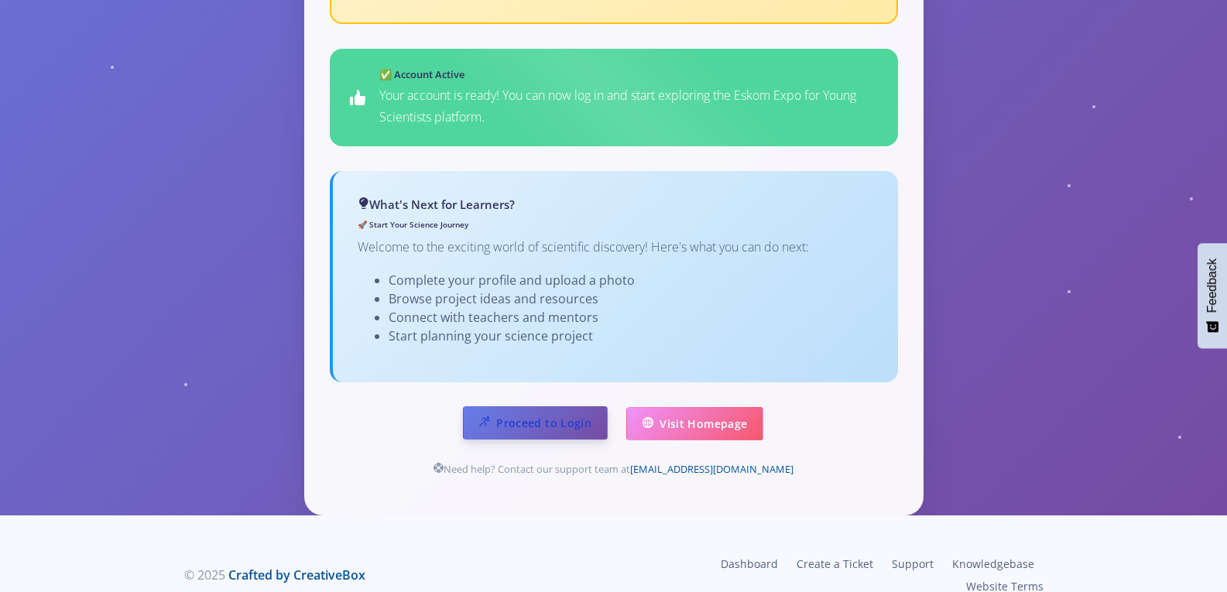
click at [524, 406] on link "Proceed to Login" at bounding box center [535, 422] width 145 height 33
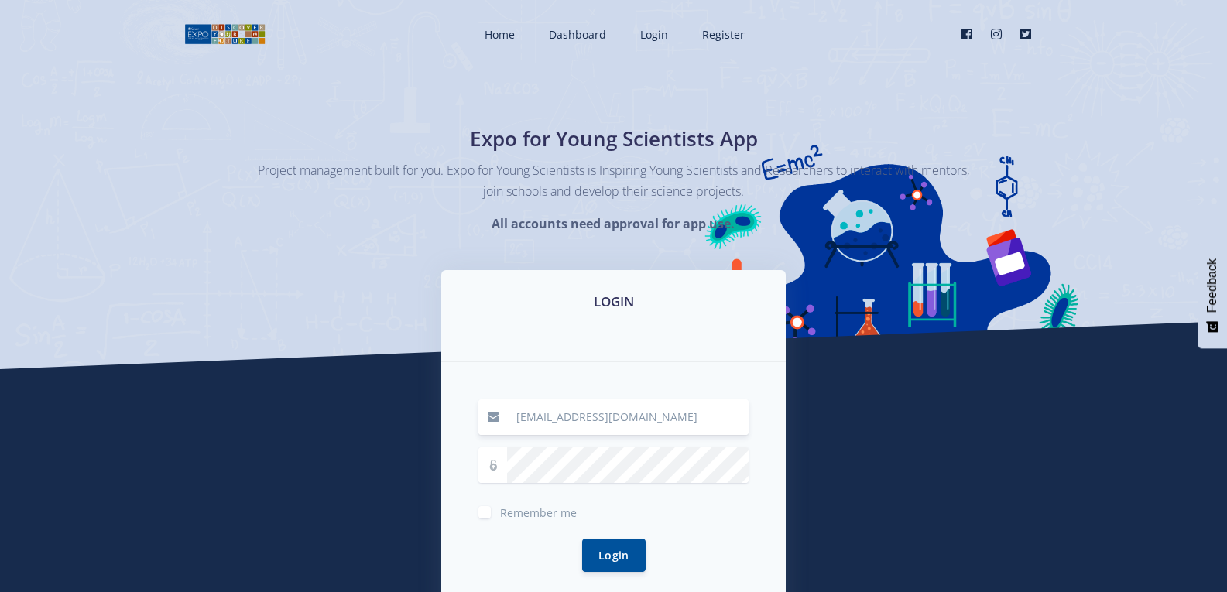
click at [656, 424] on input "[EMAIL_ADDRESS][DOMAIN_NAME]" at bounding box center [628, 417] width 242 height 36
type input "j"
type input "[EMAIL_ADDRESS][DOMAIN_NAME]"
click at [617, 557] on button "Login" at bounding box center [613, 554] width 63 height 33
